Goal: Information Seeking & Learning: Learn about a topic

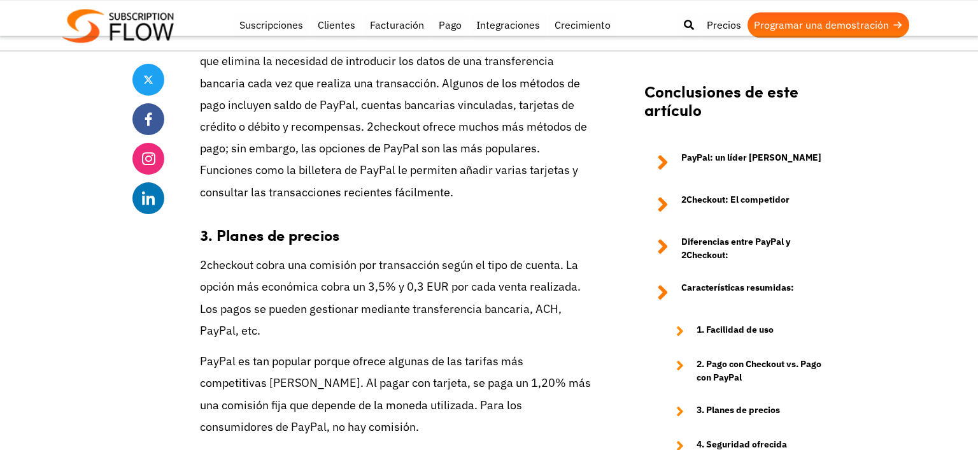
scroll to position [3497, 0]
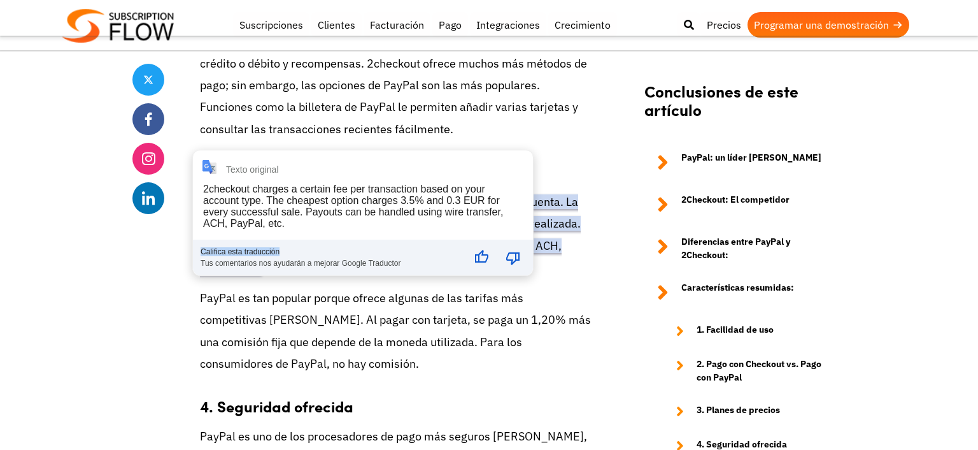
drag, startPoint x: 201, startPoint y: 179, endPoint x: 338, endPoint y: 256, distance: 157.1
click at [338, 256] on div "**********" at bounding box center [363, 212] width 340 height 125
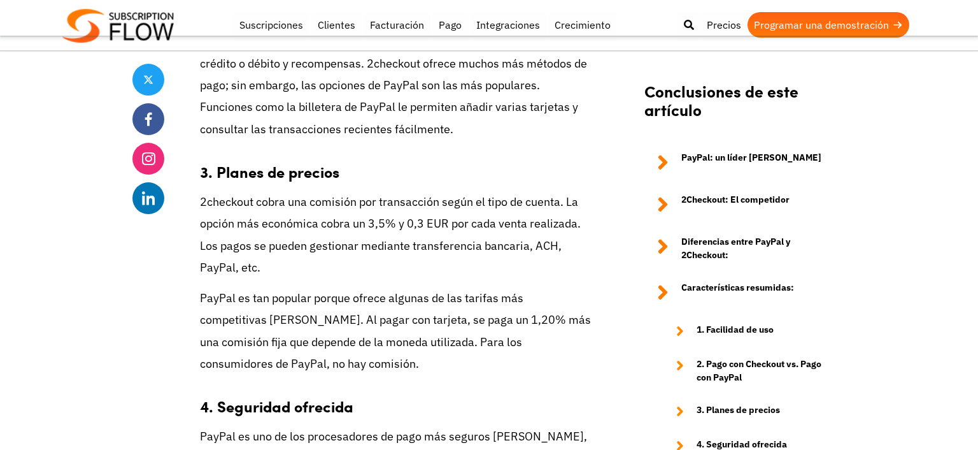
click at [322, 297] on font "PayPal es tan popular porque ofrece algunas de las tarifas más competitivas [PE…" at bounding box center [395, 330] width 391 height 80
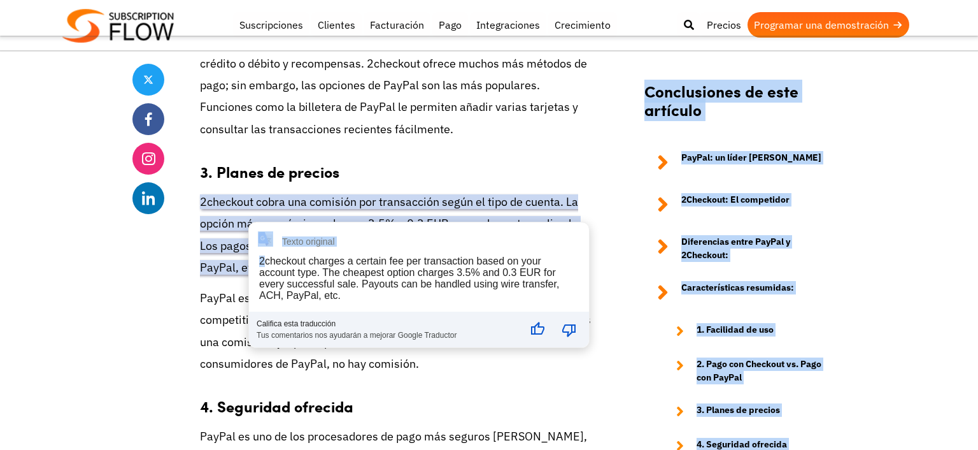
drag, startPoint x: 201, startPoint y: 178, endPoint x: 266, endPoint y: 252, distance: 98.3
copy body "¡Loremi do sit ametcons! Adipiscin eli seddoeiusmod Temporincidid utlaboreetdo …"
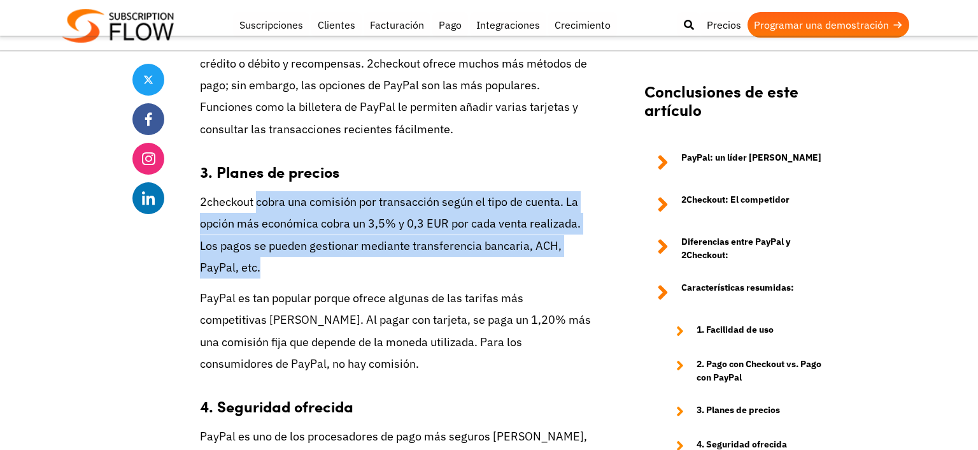
drag, startPoint x: 257, startPoint y: 183, endPoint x: 264, endPoint y: 243, distance: 60.9
click at [264, 243] on p "2checkout cobra una comisión por transacción según el tipo de cuenta. La opción…" at bounding box center [396, 234] width 392 height 87
copy font "cobra una comisión por transacción según el tipo de cuenta. La opción más econó…"
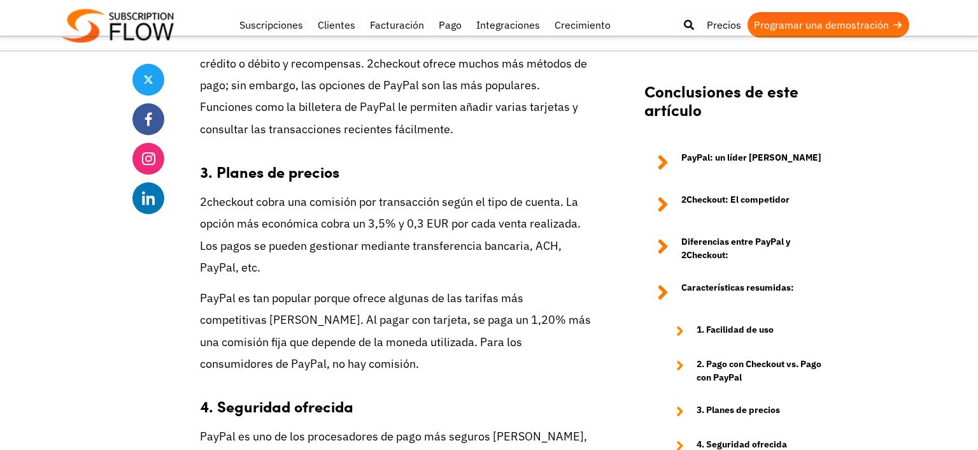
click at [264, 243] on p "2checkout cobra una comisión por transacción según el tipo de cuenta. La opción…" at bounding box center [396, 234] width 392 height 87
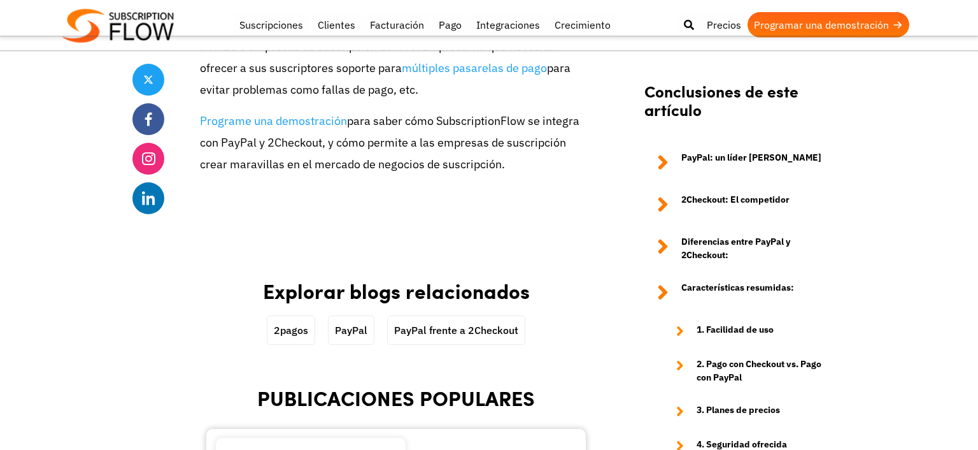
scroll to position [4741, 0]
